Goal: Information Seeking & Learning: Learn about a topic

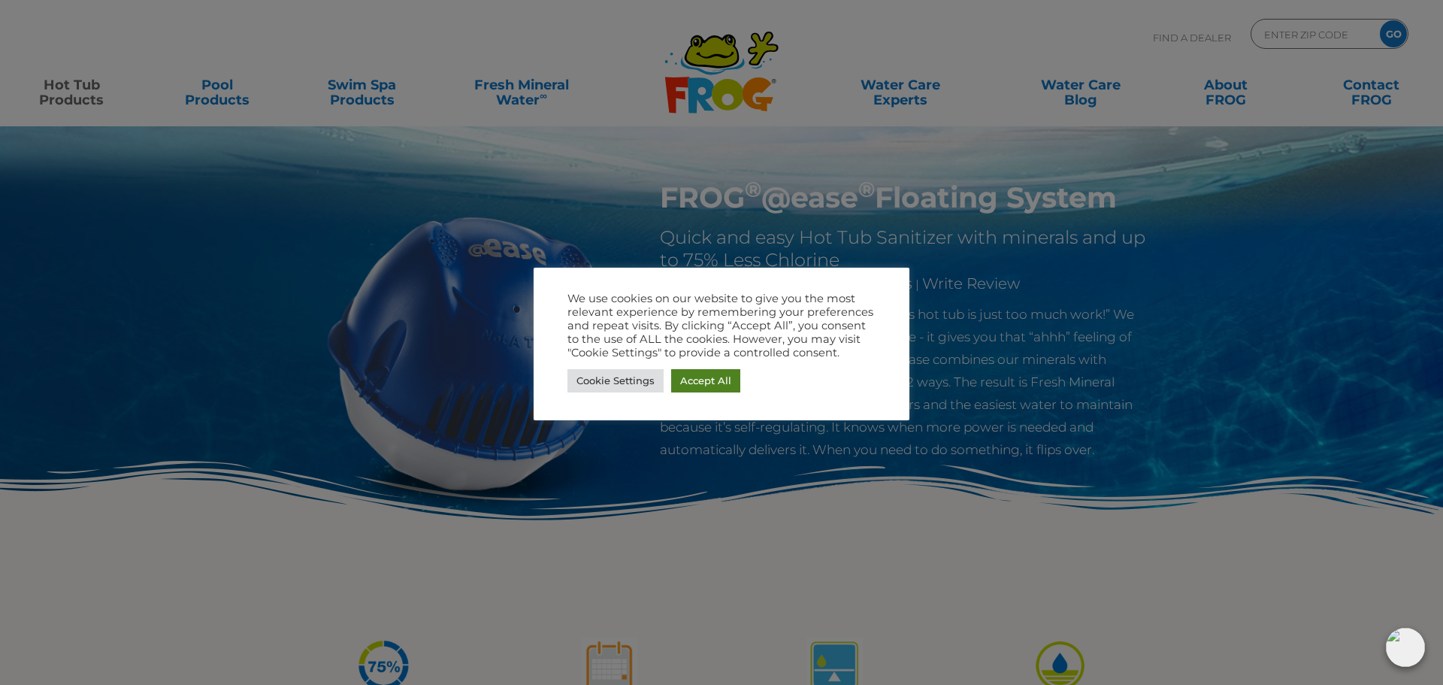
click at [683, 382] on link "Accept All" at bounding box center [705, 380] width 69 height 23
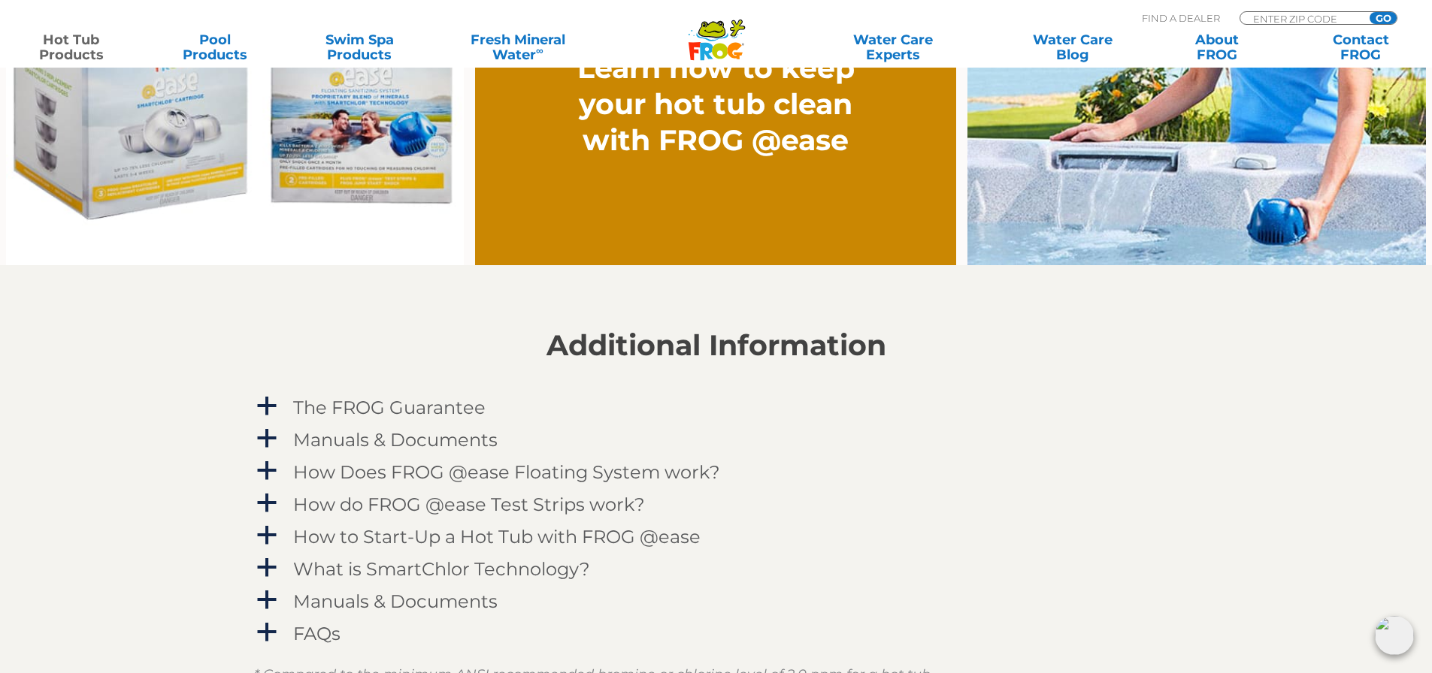
scroll to position [1351, 0]
click at [265, 472] on span "a" at bounding box center [267, 470] width 23 height 23
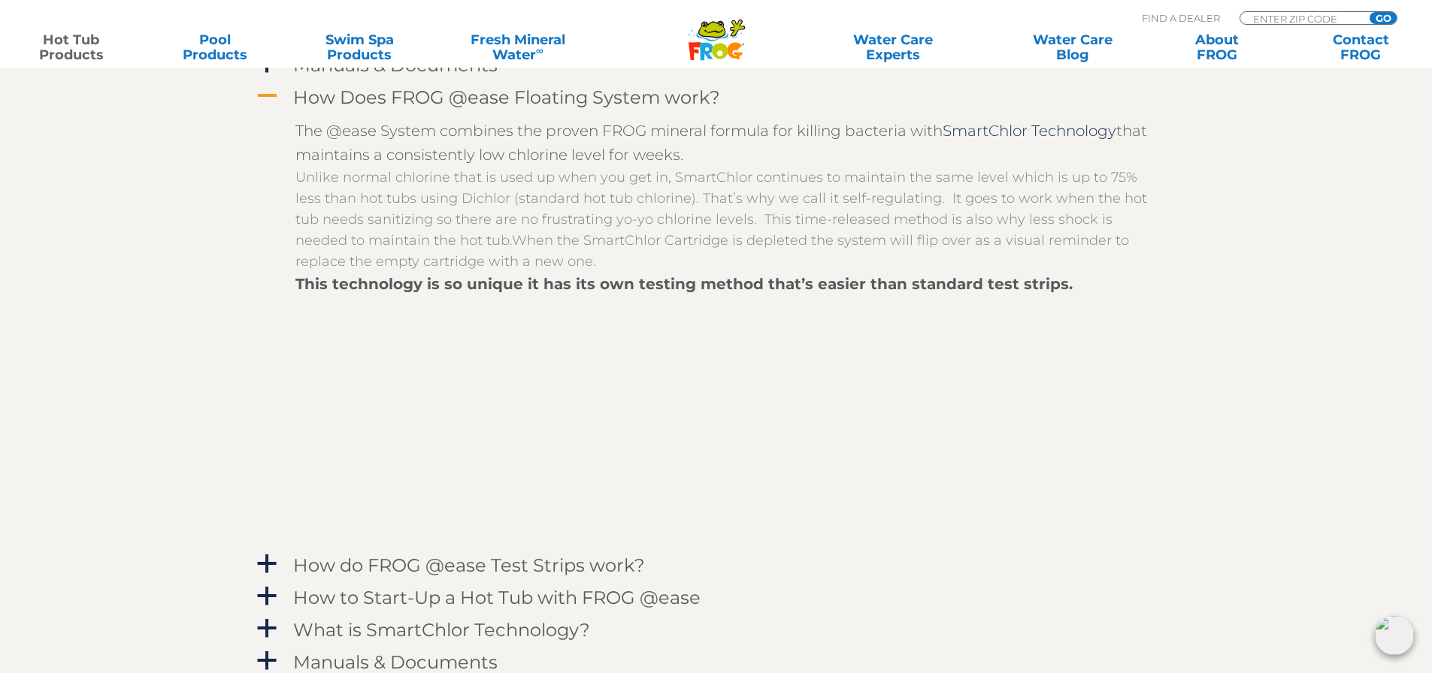
scroll to position [1726, 0]
click at [301, 570] on h4 "How do FROG @ease Test Strips work?" at bounding box center [469, 565] width 352 height 20
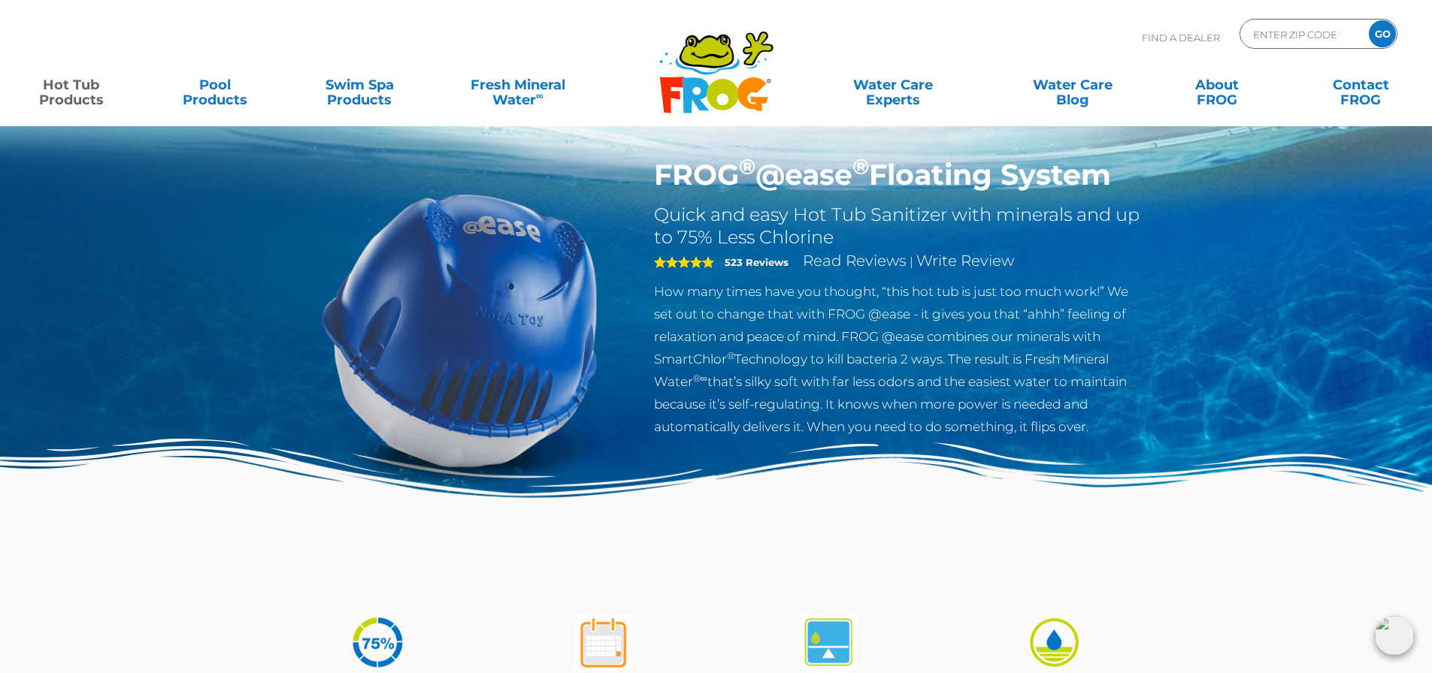
scroll to position [0, 0]
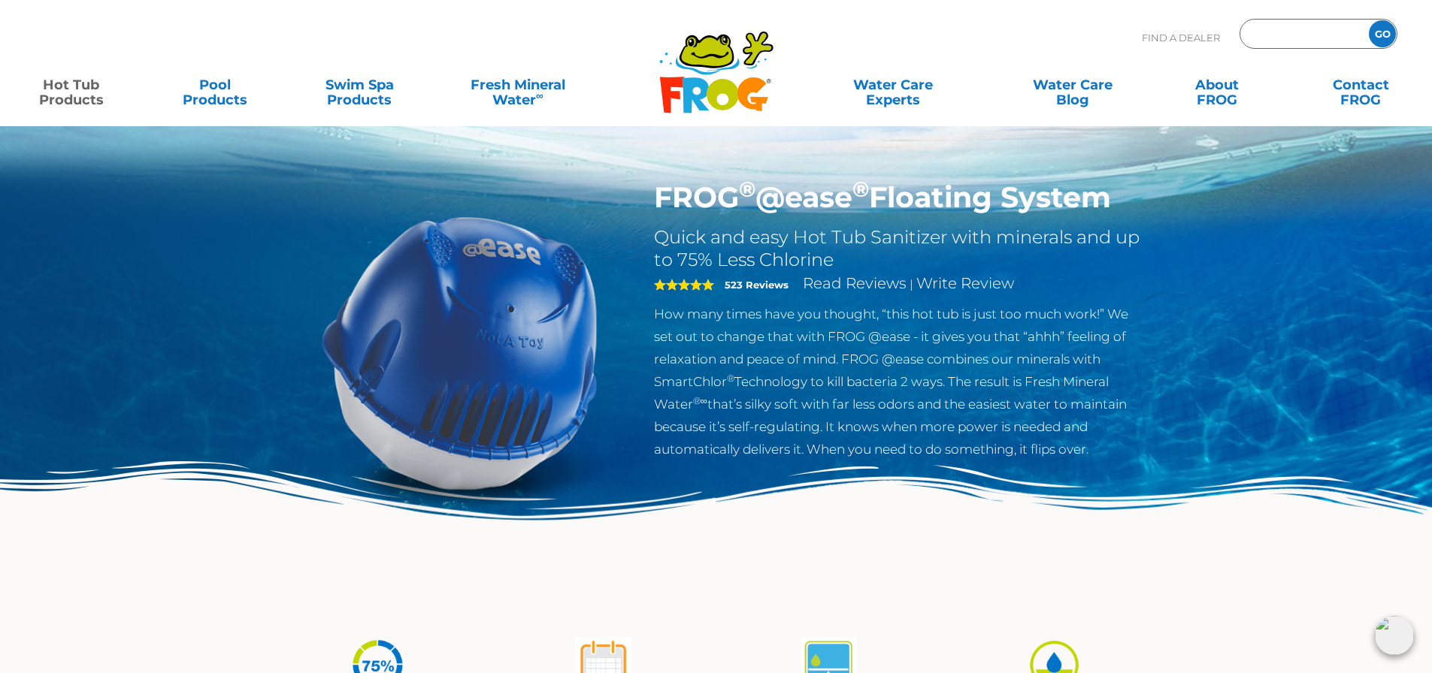
click at [1261, 38] on input "Zip Code Form" at bounding box center [1301, 34] width 101 height 22
type input "59801"
click at [1380, 40] on input "GO" at bounding box center [1382, 33] width 27 height 27
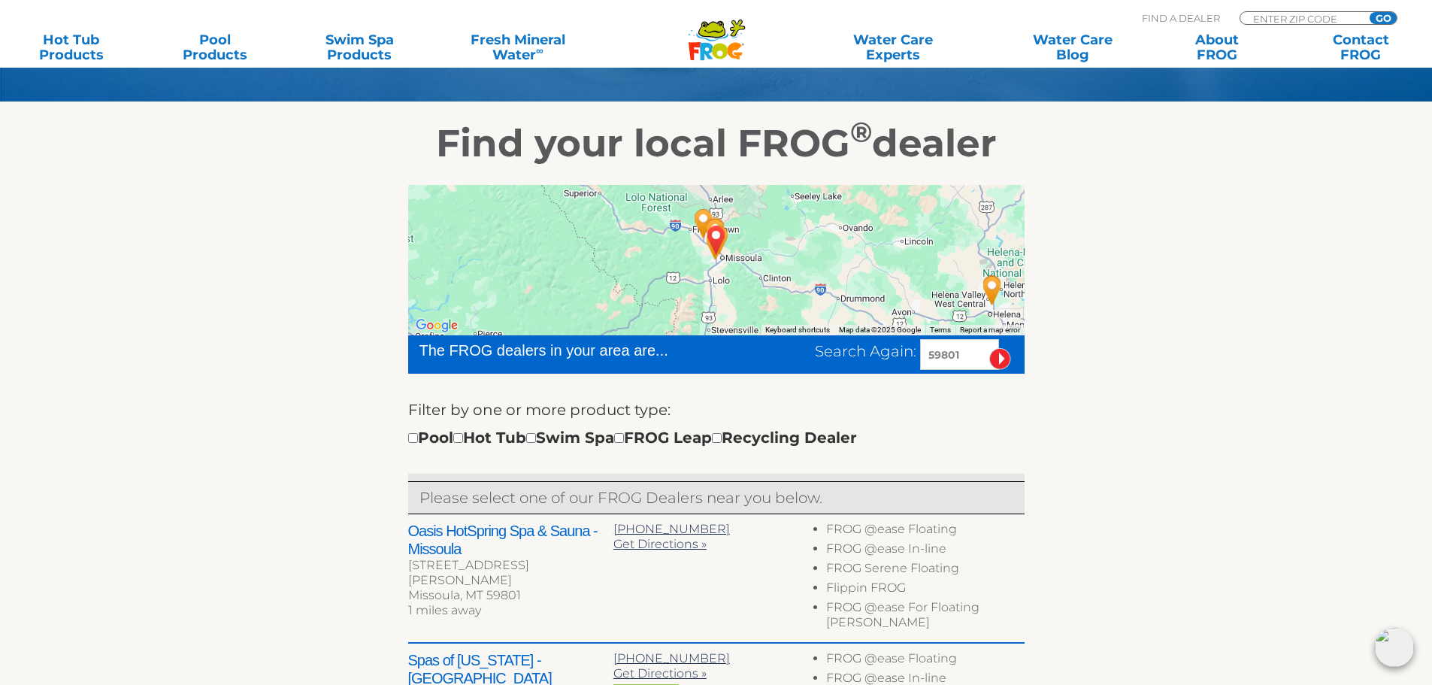
scroll to position [225, 0]
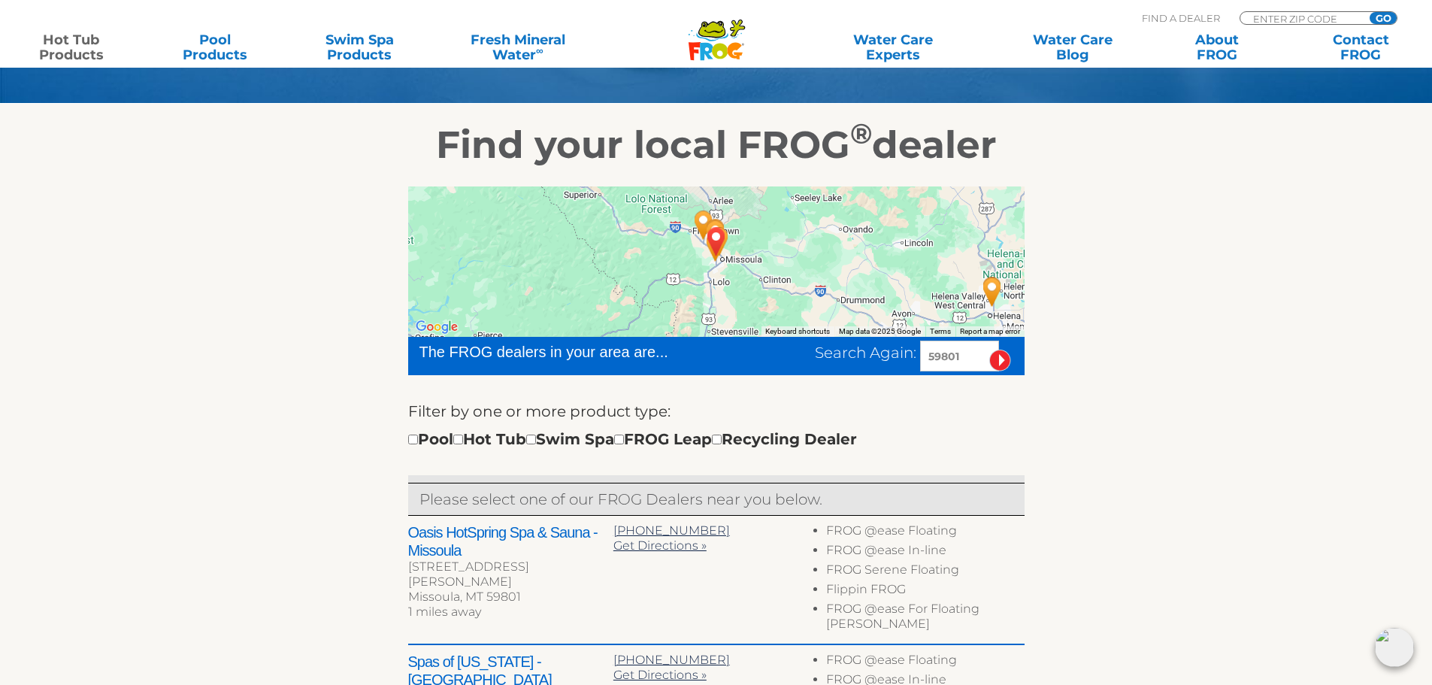
click at [79, 47] on link "Hot Tub Products" at bounding box center [71, 47] width 112 height 30
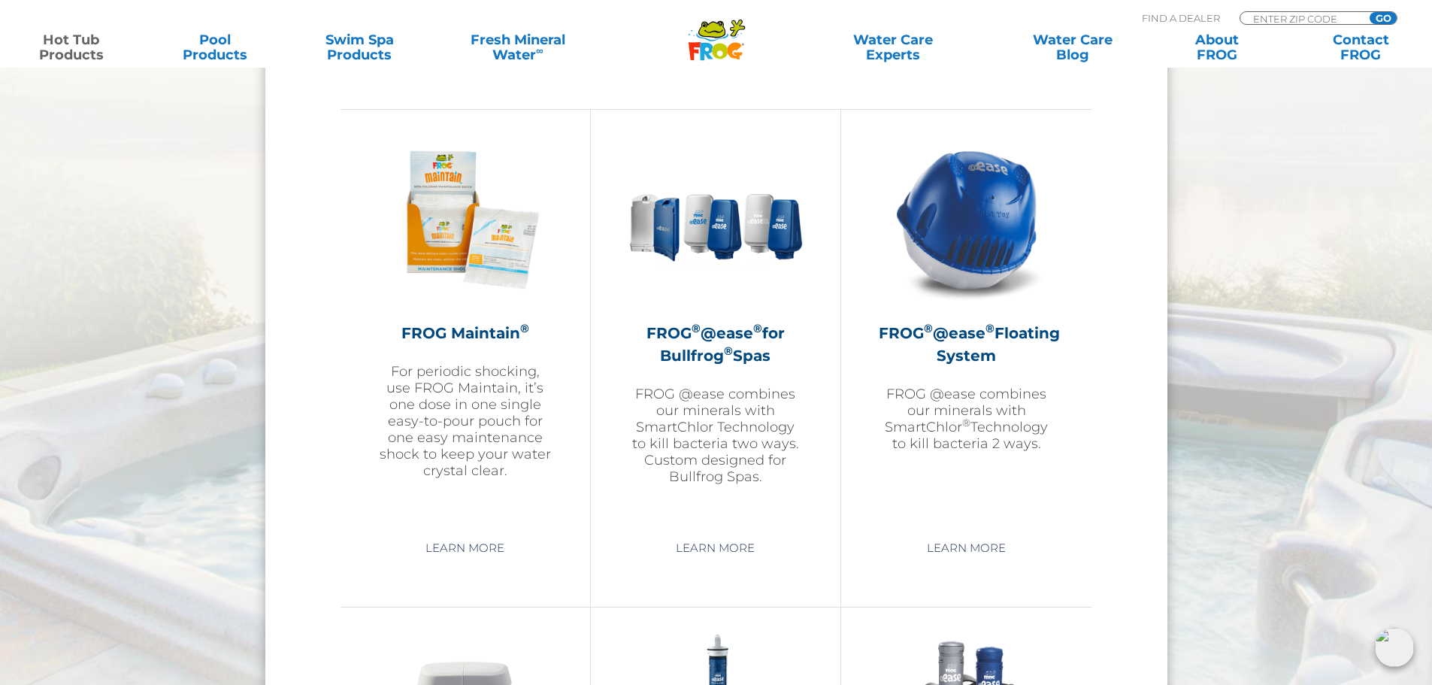
scroll to position [1652, 0]
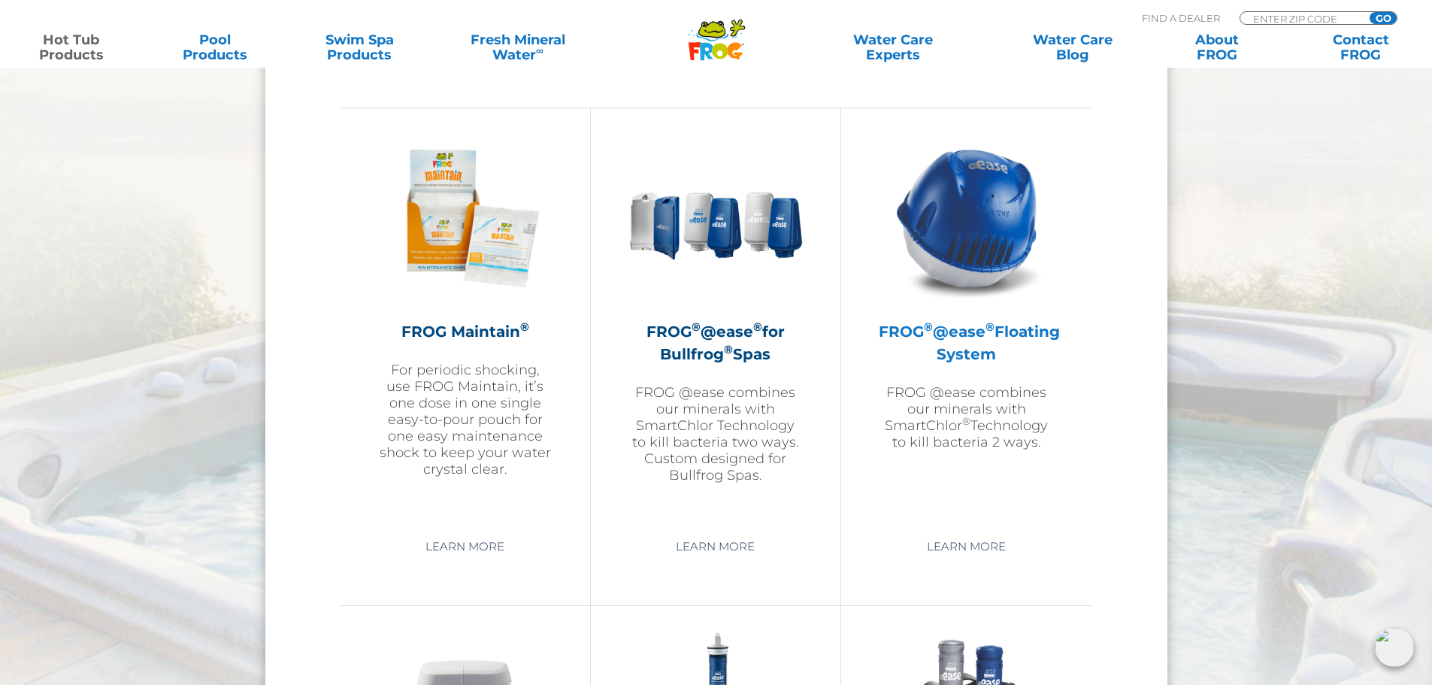
click at [976, 335] on h2 "FROG ® @ease ® Floating System" at bounding box center [966, 342] width 175 height 45
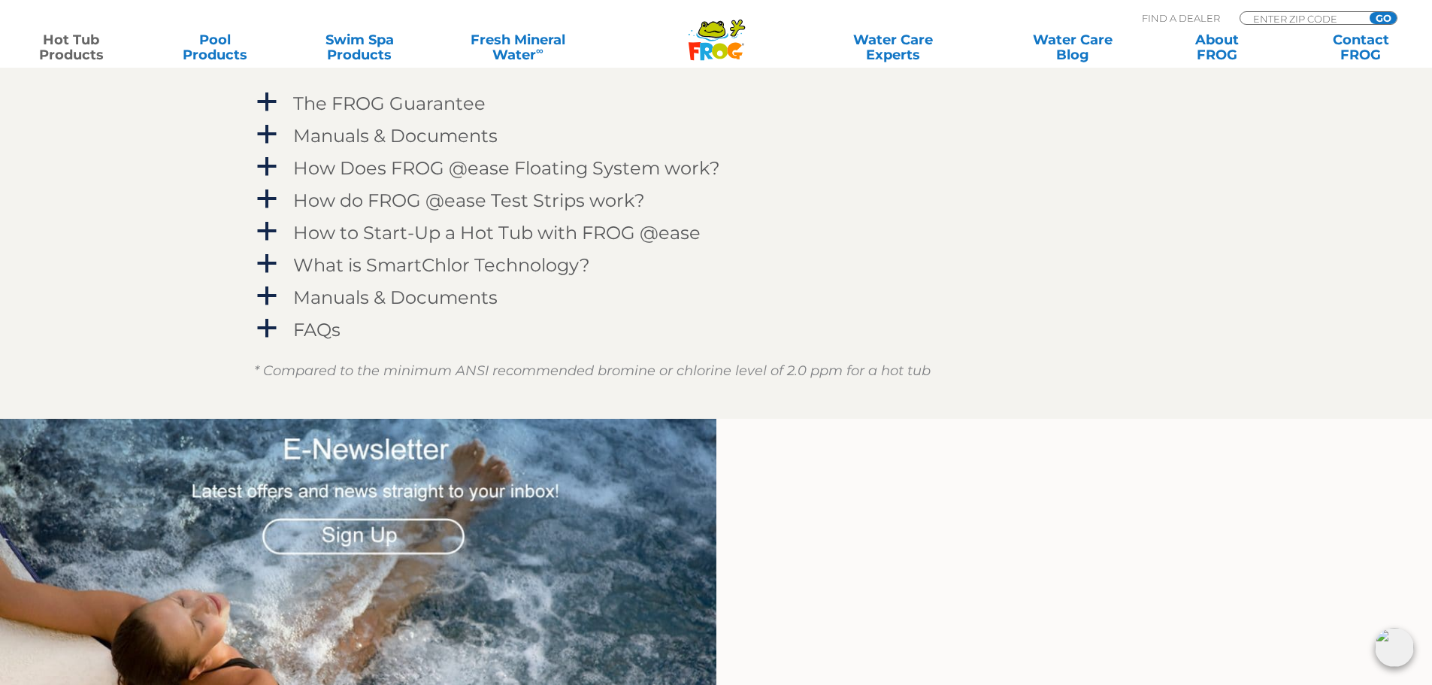
scroll to position [1653, 0]
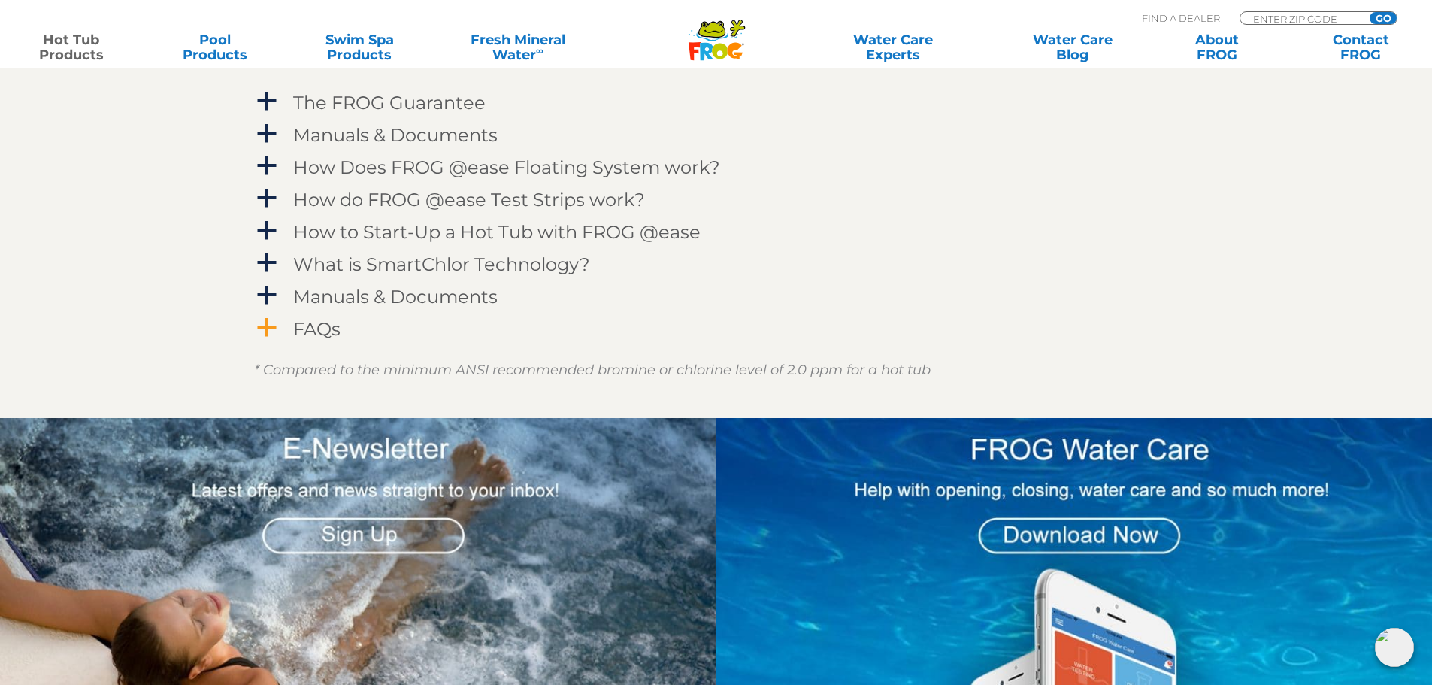
click at [305, 324] on h4 "FAQs" at bounding box center [316, 329] width 47 height 20
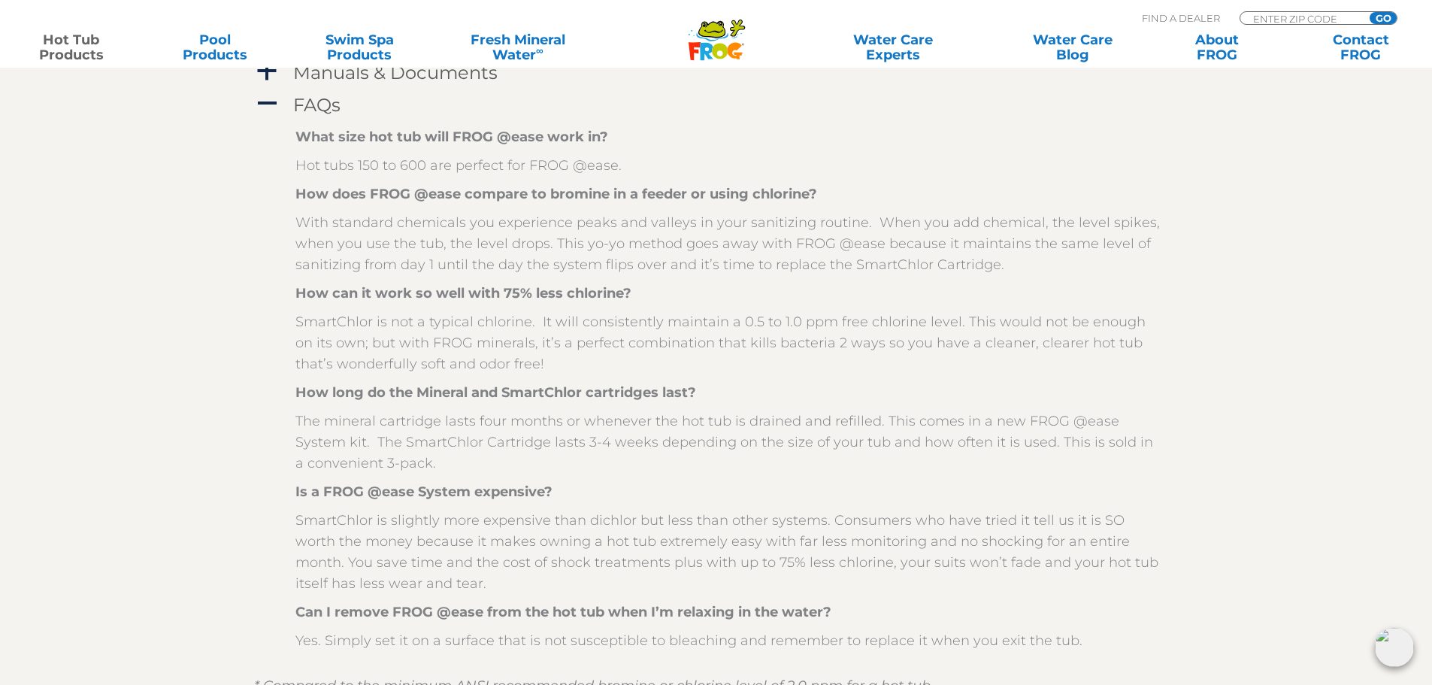
scroll to position [1878, 0]
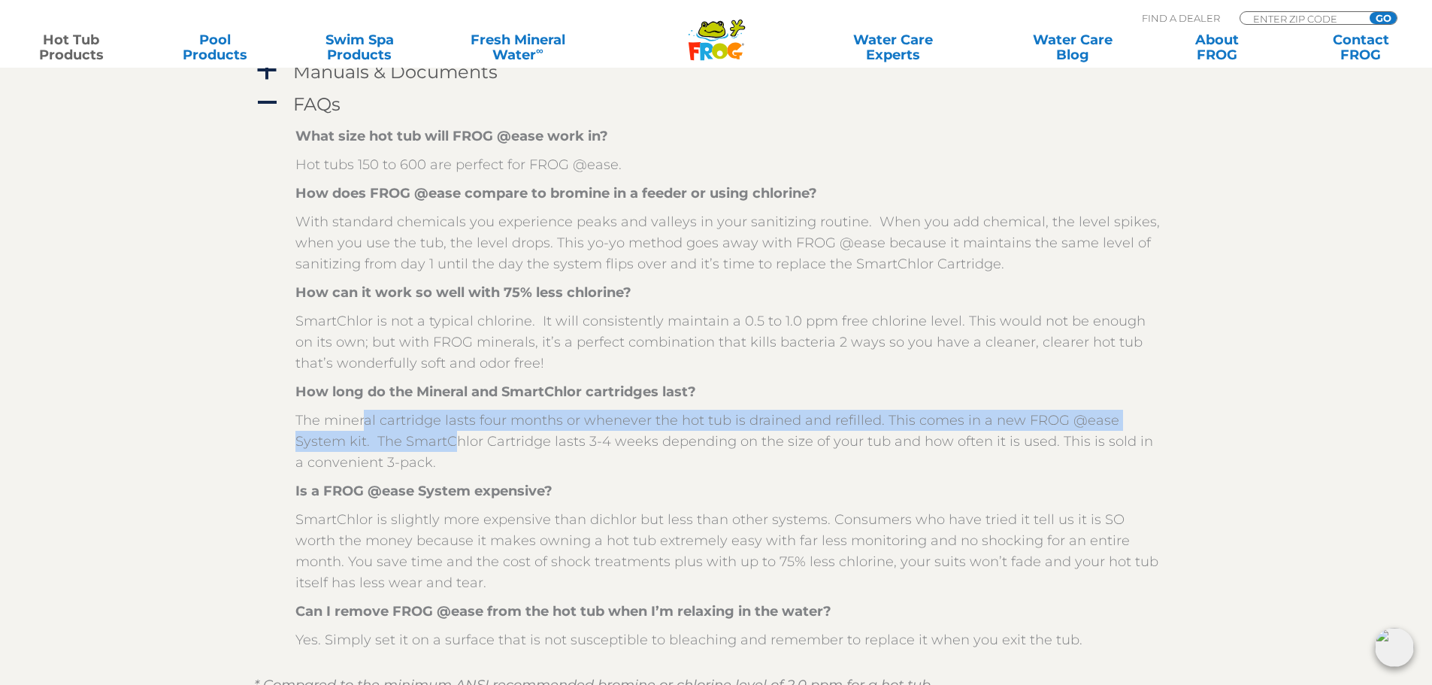
drag, startPoint x: 363, startPoint y: 422, endPoint x: 405, endPoint y: 434, distance: 43.8
click at [405, 434] on p "The mineral cartridge lasts four months or whenever the hot tub is drained and …" at bounding box center [727, 441] width 864 height 63
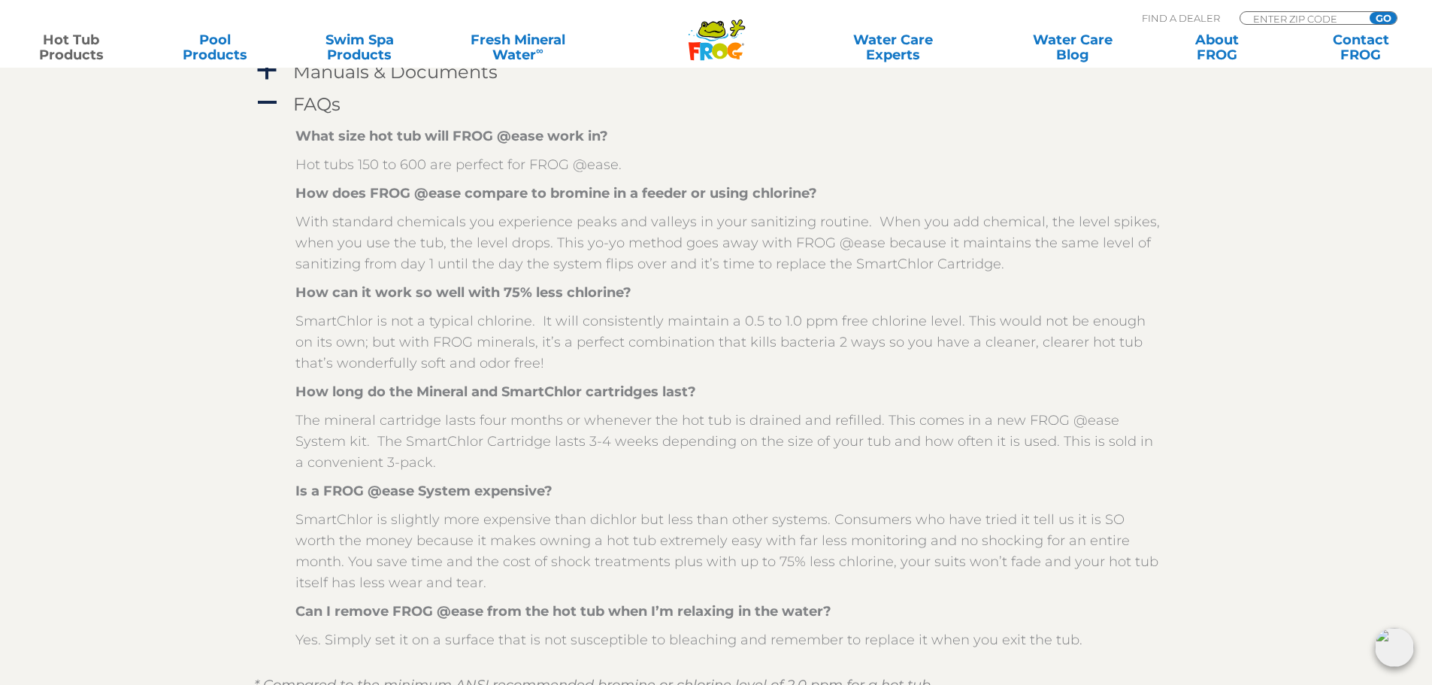
click at [507, 452] on p "The mineral cartridge lasts four months or whenever the hot tub is drained and …" at bounding box center [727, 441] width 864 height 63
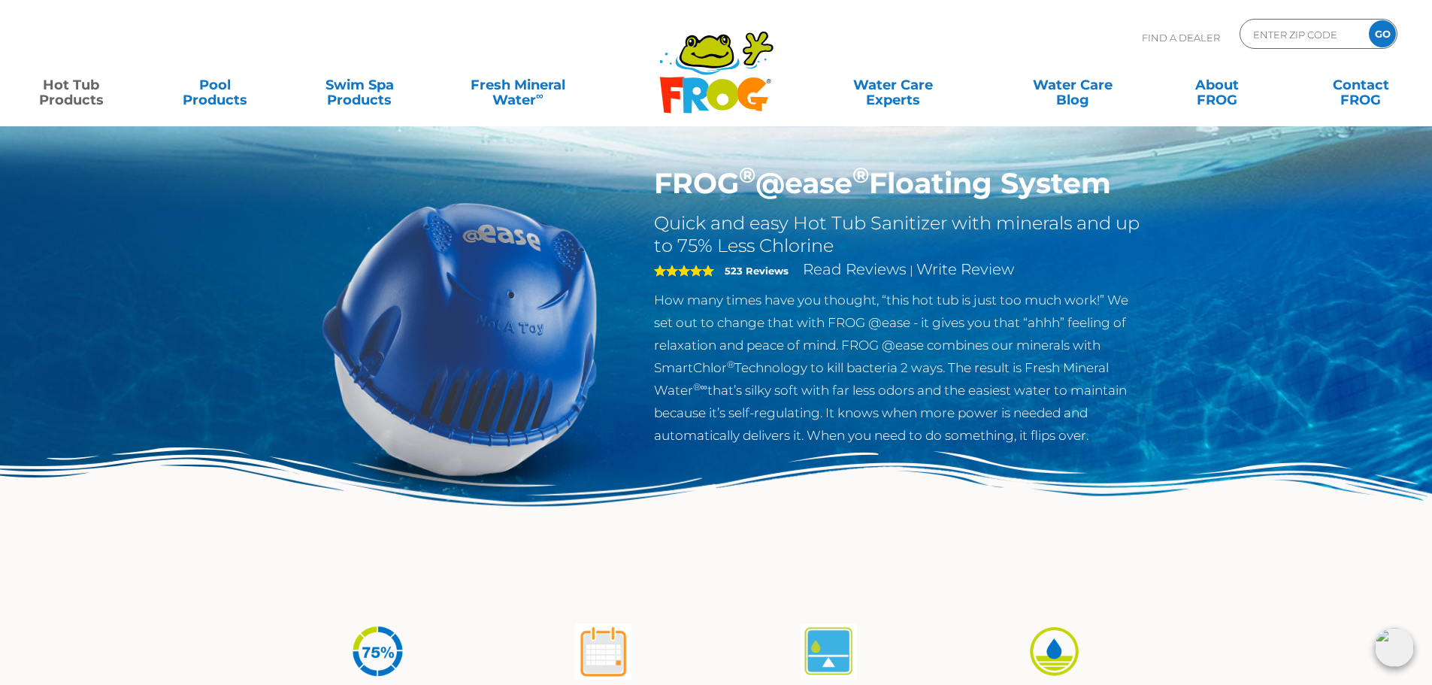
scroll to position [0, 0]
